Goal: Transaction & Acquisition: Purchase product/service

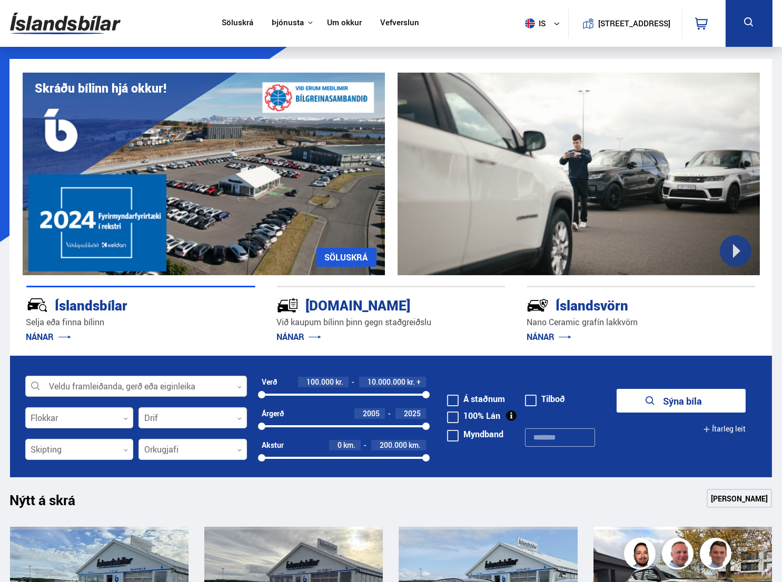
click at [155, 385] on div at bounding box center [136, 386] width 222 height 21
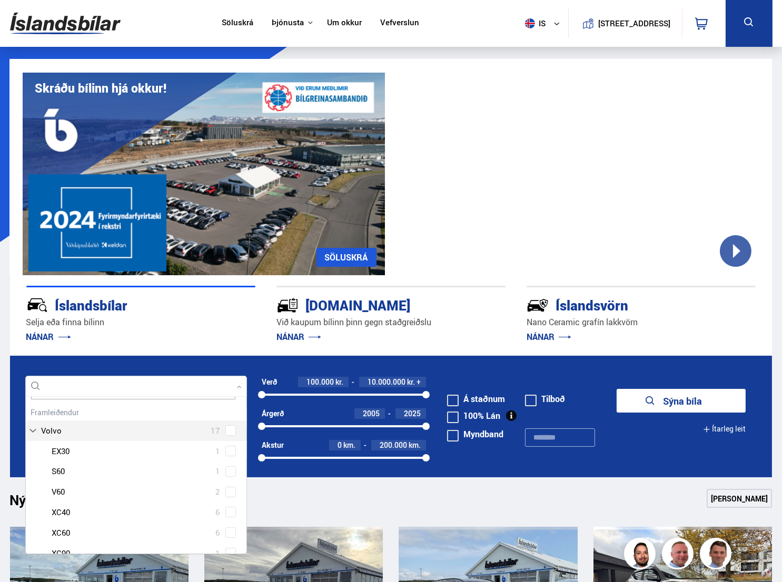
scroll to position [53, 0]
type input "****"
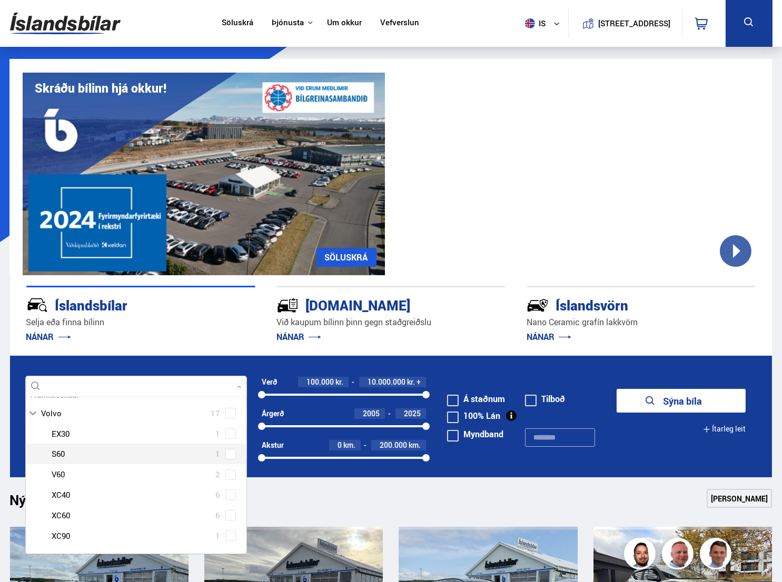
click at [228, 453] on span at bounding box center [230, 454] width 4 height 4
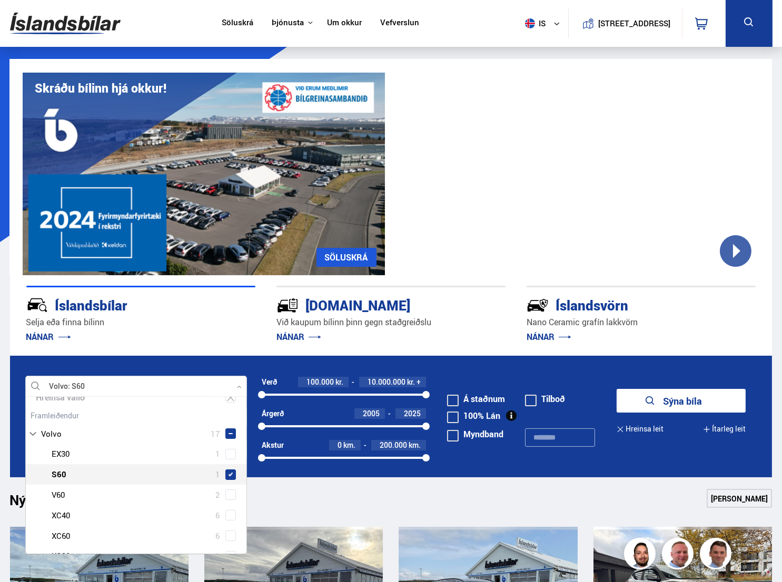
scroll to position [73, 0]
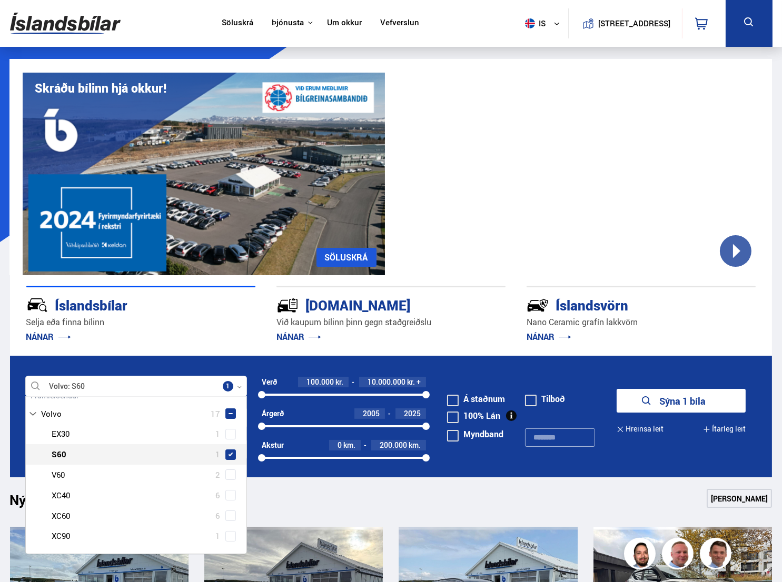
click at [650, 410] on button "Sýna 1 bíla" at bounding box center [681, 401] width 129 height 24
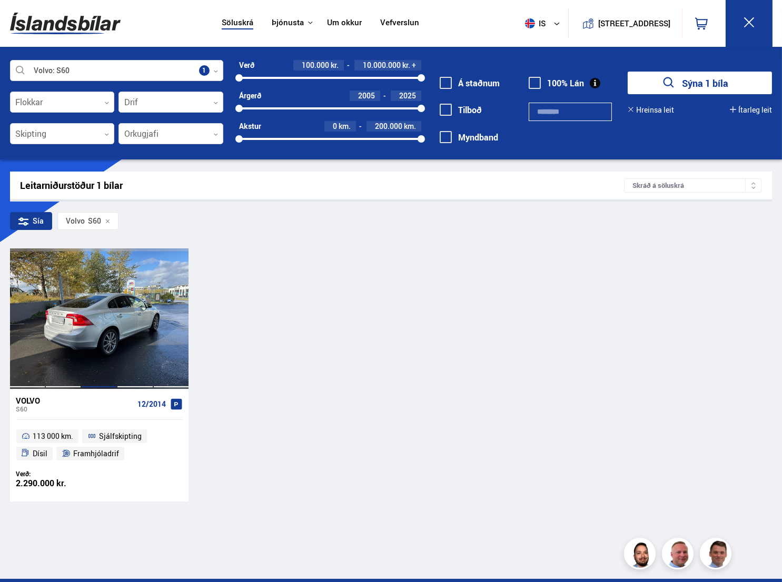
click at [82, 358] on div at bounding box center [99, 319] width 36 height 140
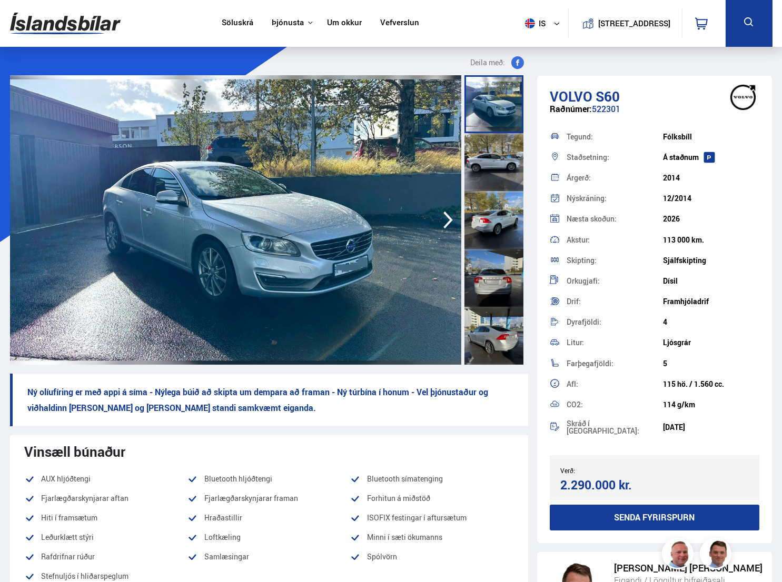
click at [496, 269] on div at bounding box center [493, 278] width 59 height 58
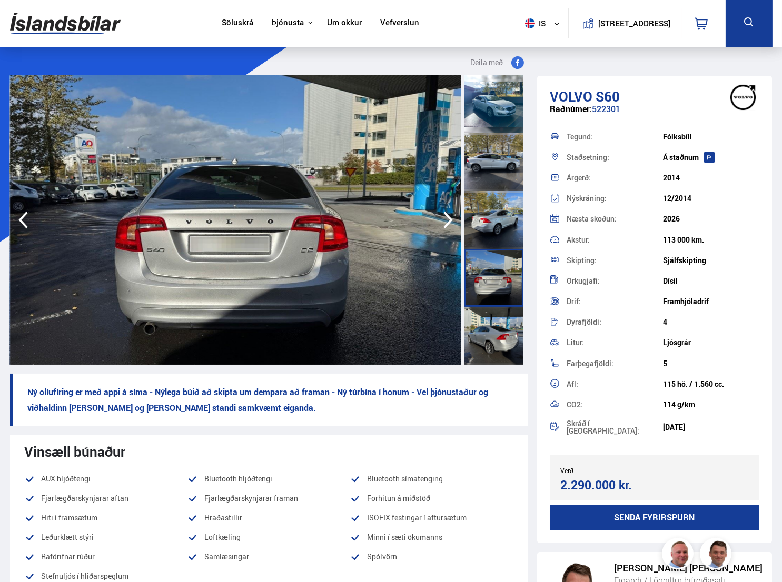
click at [501, 160] on div at bounding box center [493, 162] width 59 height 58
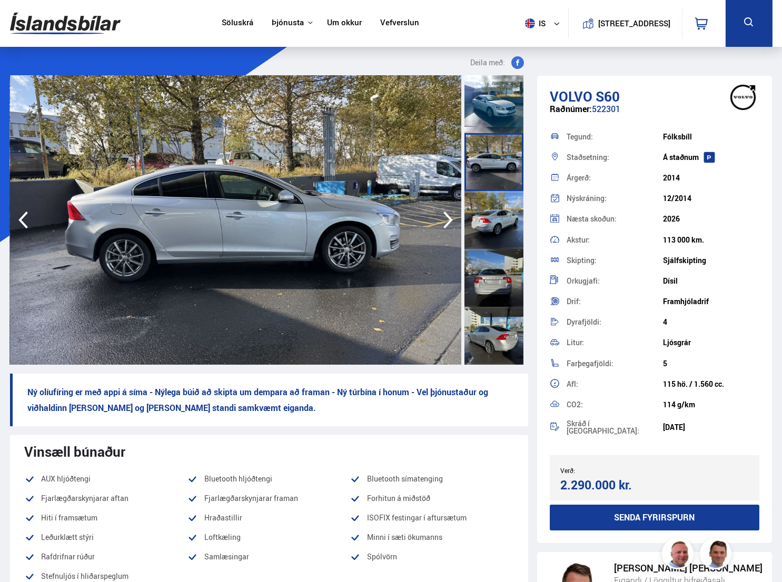
click at [499, 120] on div at bounding box center [493, 104] width 59 height 58
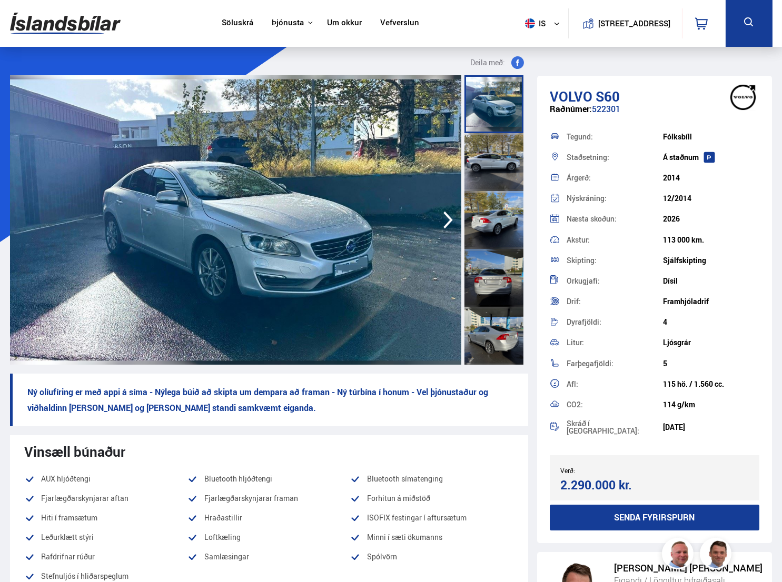
click at [502, 185] on div at bounding box center [493, 162] width 59 height 58
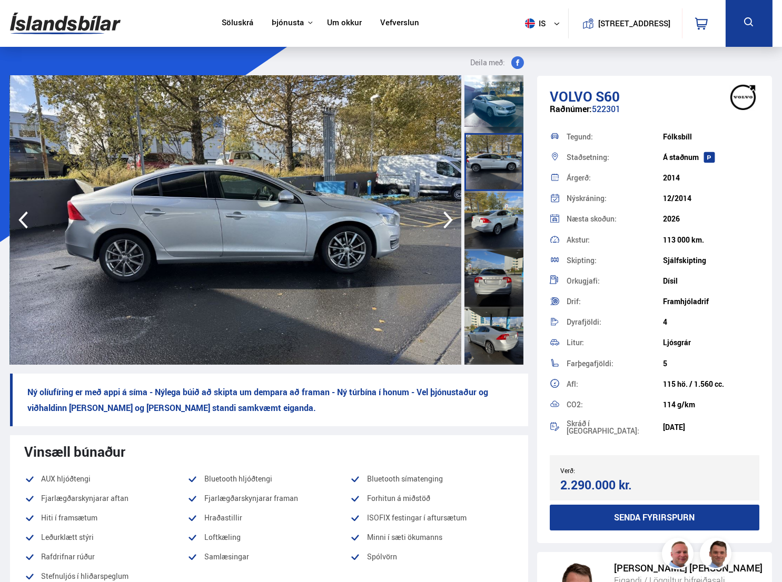
click at [499, 249] on div at bounding box center [493, 278] width 59 height 58
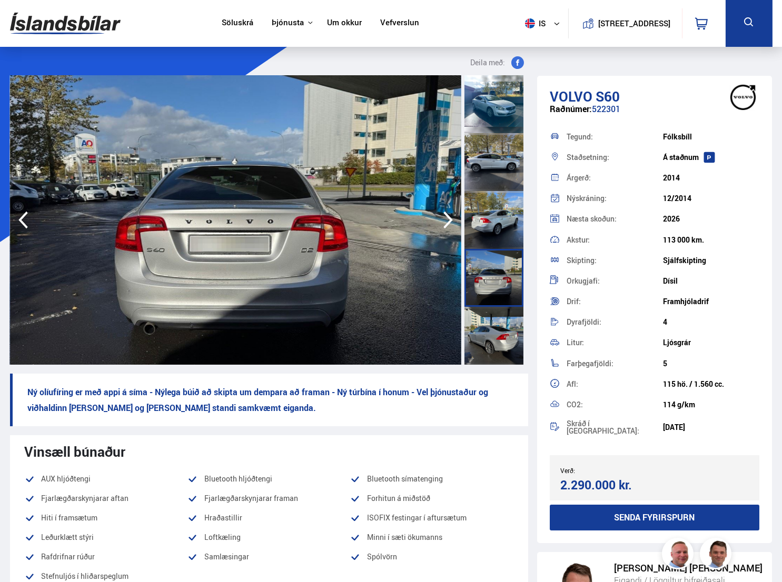
click at [501, 304] on div at bounding box center [493, 278] width 59 height 58
click at [501, 311] on div at bounding box center [493, 336] width 59 height 58
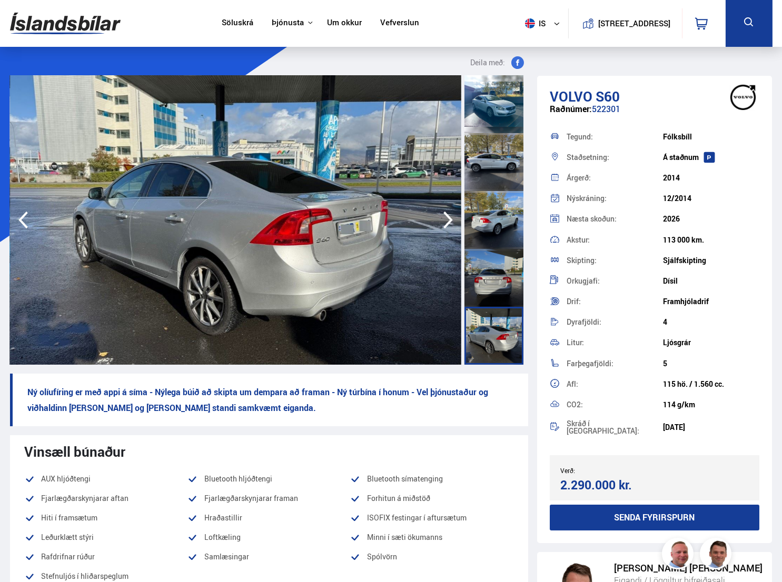
click at [496, 264] on div at bounding box center [493, 278] width 59 height 58
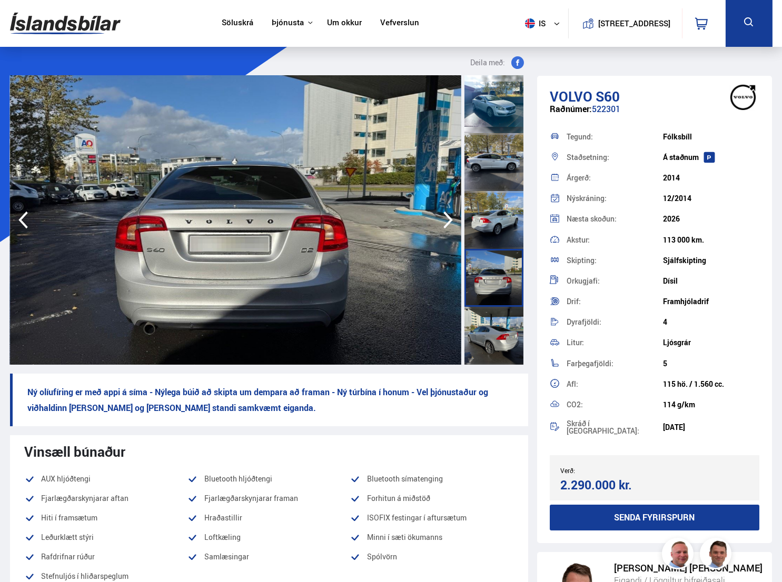
click at [496, 226] on div at bounding box center [493, 220] width 59 height 58
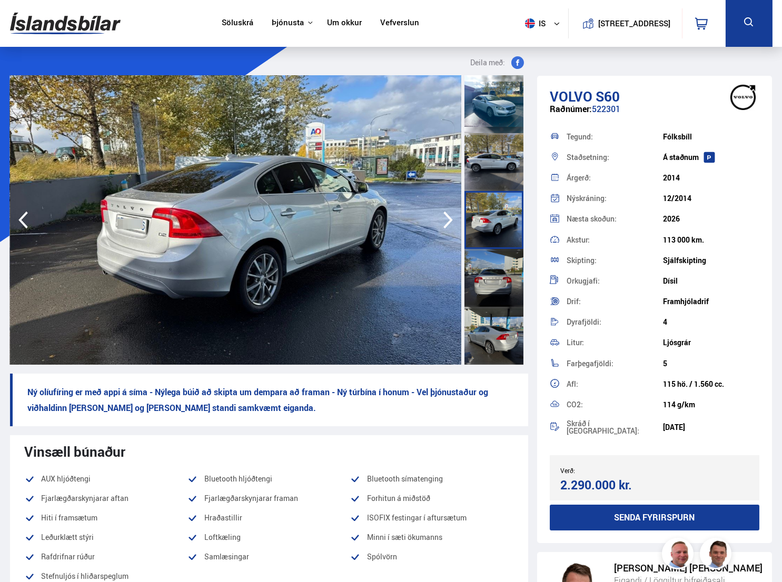
click at [496, 168] on div at bounding box center [493, 162] width 59 height 58
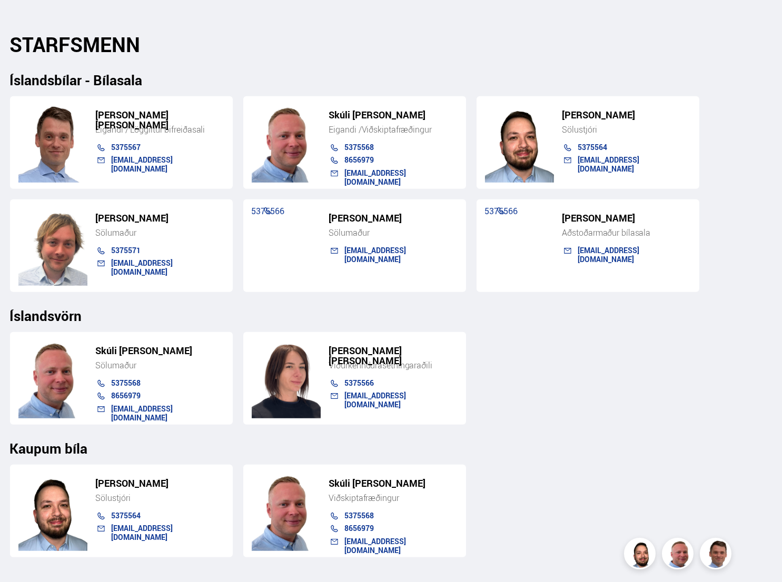
scroll to position [1052, 0]
click at [472, 232] on div "Einar Skúli Skúlason Eigandi / Löggiltur bifreiðasali 5375567 einar@islandsbila…" at bounding box center [391, 190] width 762 height 204
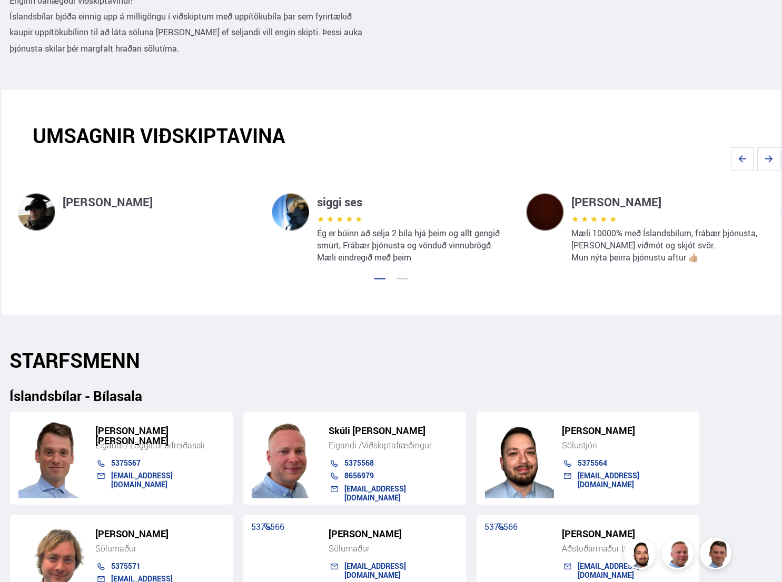
click at [402, 279] on div at bounding box center [402, 279] width 12 height 1
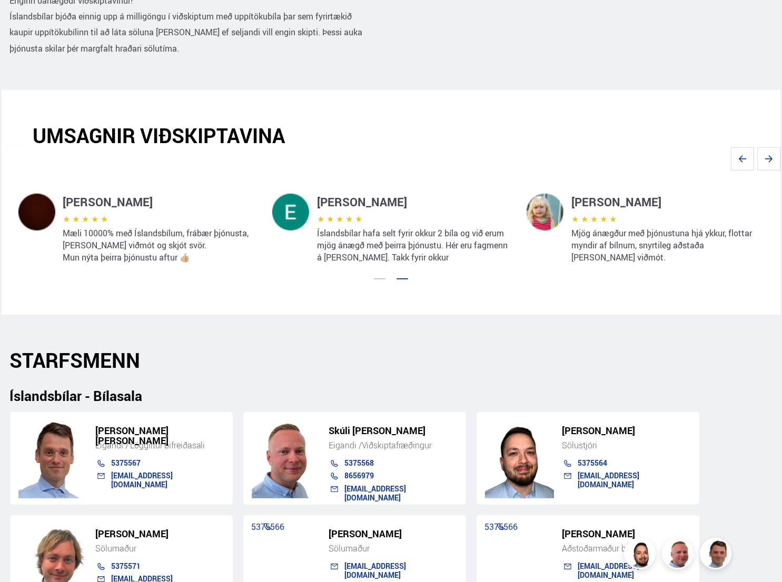
click at [384, 280] on div at bounding box center [391, 276] width 762 height 9
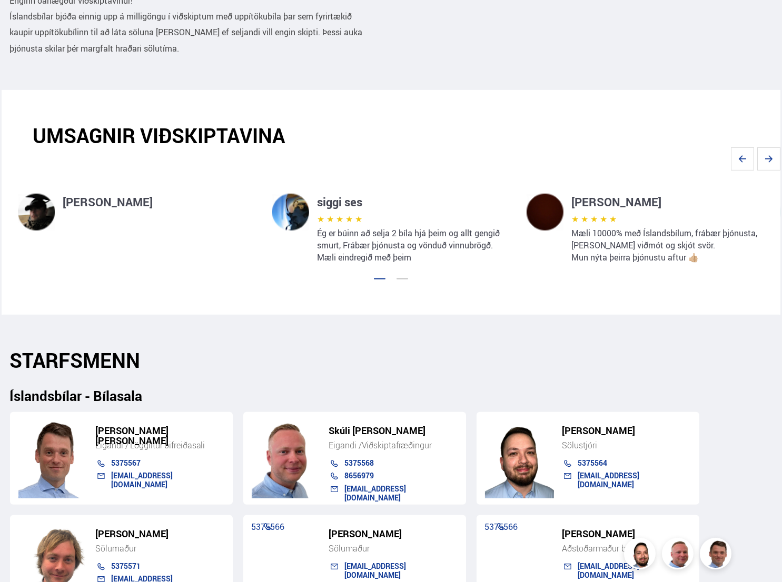
click at [111, 204] on h4 "Heiðar Karlsson" at bounding box center [159, 202] width 193 height 17
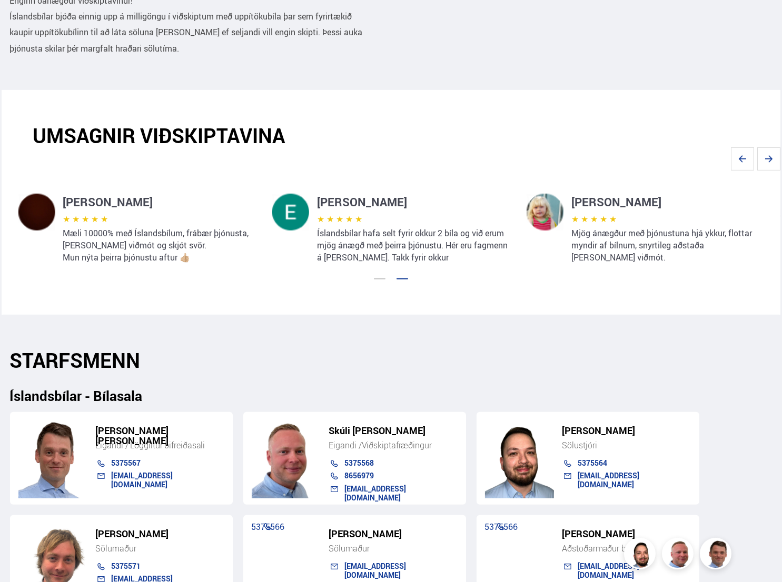
click at [309, 212] on img at bounding box center [290, 212] width 37 height 37
click at [256, 213] on div "julian kemp ★ ★ ★ ★ ★ Mæli 10000% með Íslandsbílum, frábær þjónusta, gott viðmó…" at bounding box center [137, 217] width 254 height 93
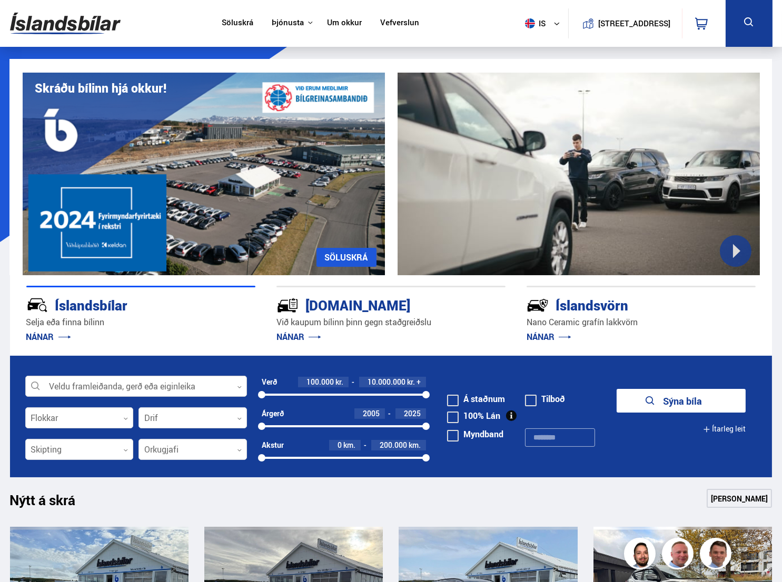
click at [173, 388] on div at bounding box center [136, 386] width 222 height 21
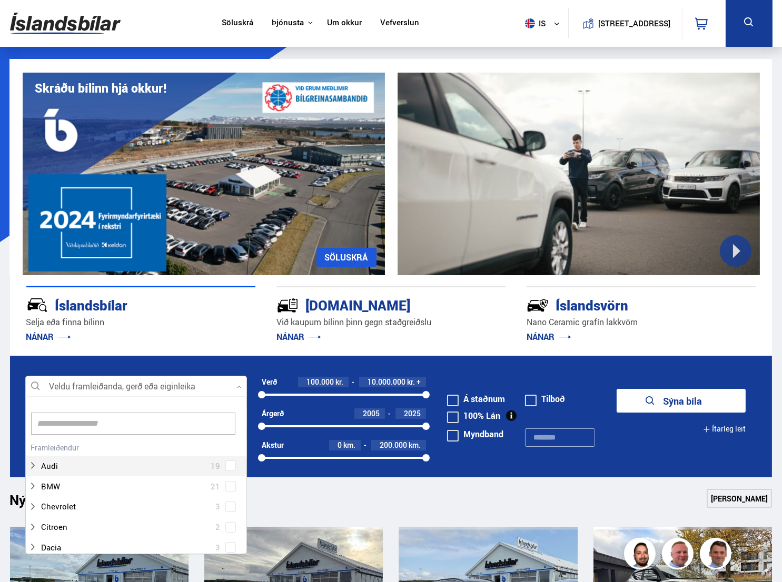
scroll to position [157, 218]
type input "****"
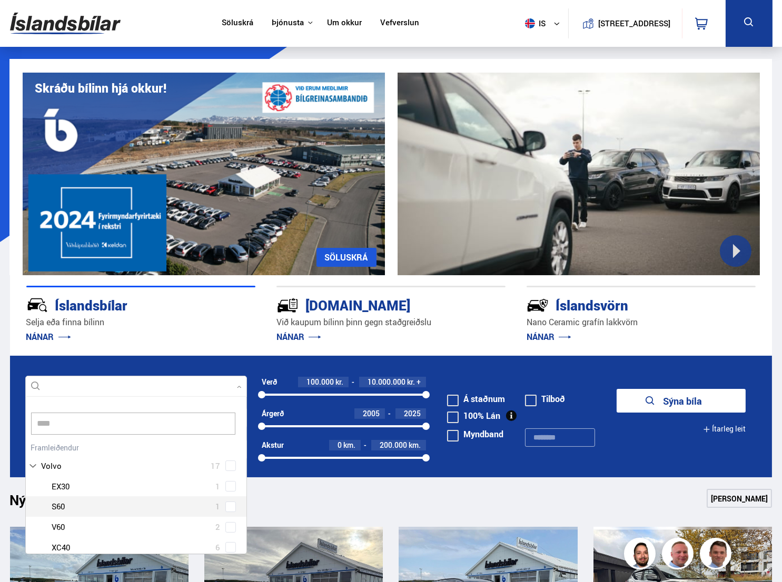
click at [226, 506] on div "Volvo EX30 1 Volvo S60 1 Volvo V60 2 Volvo XC40 6 Volvo XC60 6 Volvo XC90 1" at bounding box center [136, 537] width 221 height 123
click at [708, 403] on button "Sýna 1 bíla" at bounding box center [681, 401] width 129 height 24
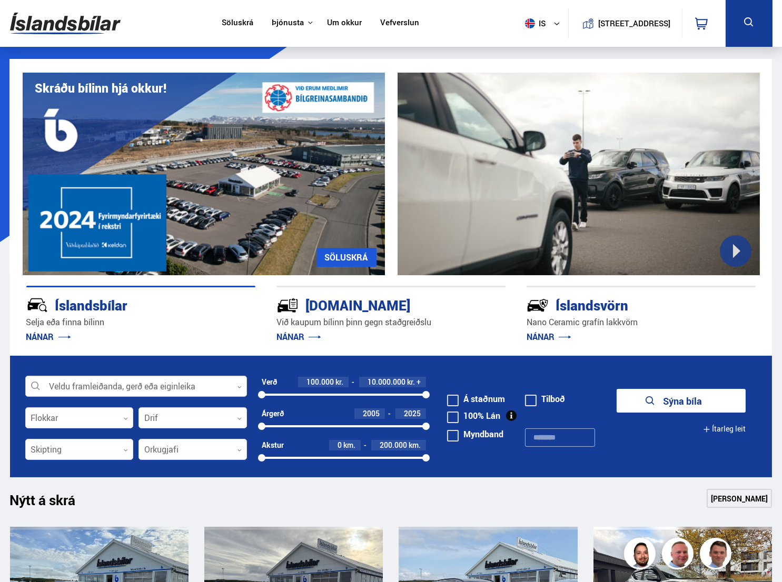
click at [143, 393] on div at bounding box center [136, 386] width 222 height 21
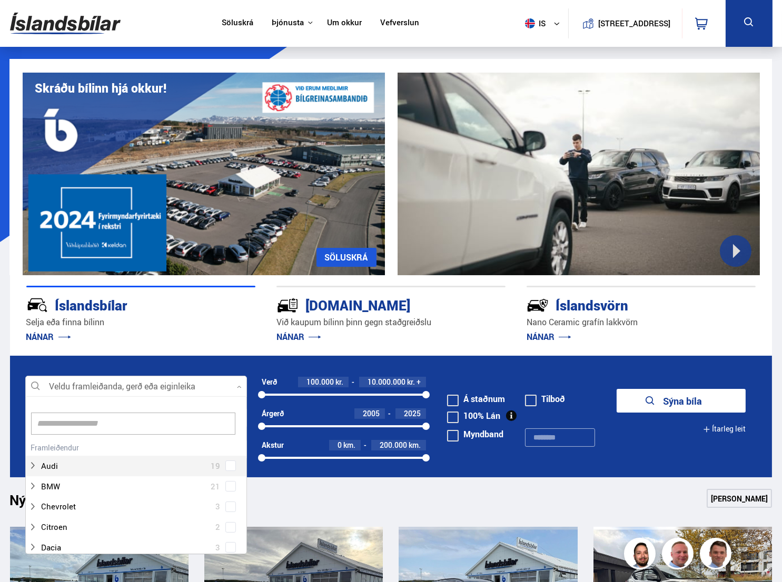
scroll to position [157, 218]
type input "**"
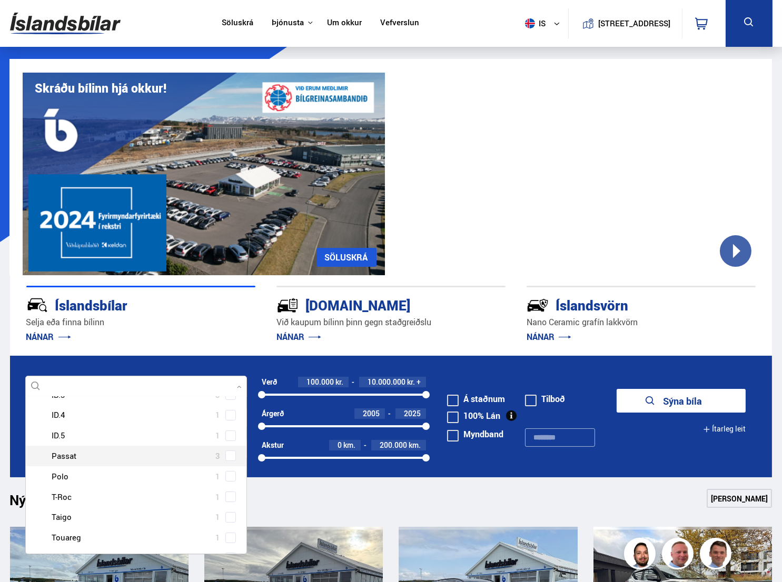
scroll to position [211, 0]
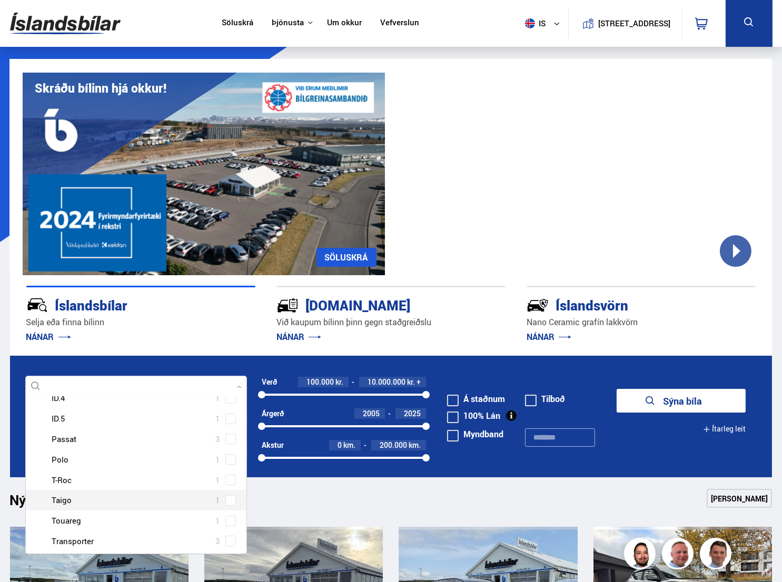
click at [230, 501] on span at bounding box center [230, 501] width 4 height 4
click at [714, 399] on button "Sýna 1 bíla" at bounding box center [681, 401] width 129 height 24
